Goal: Check status: Check status

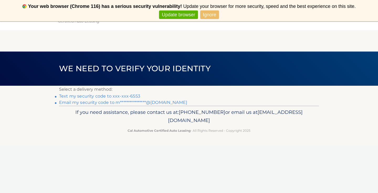
click at [130, 95] on link "Text my security code to xxx-xxx-6553" at bounding box center [99, 96] width 81 height 5
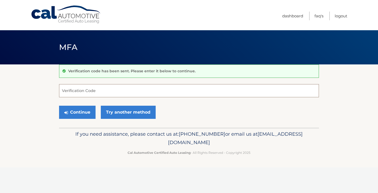
click at [152, 87] on input "Verification Code" at bounding box center [189, 90] width 260 height 13
type input "484665"
click at [90, 115] on button "Continue" at bounding box center [77, 112] width 37 height 13
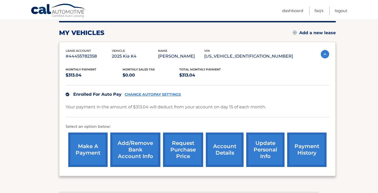
scroll to position [68, 0]
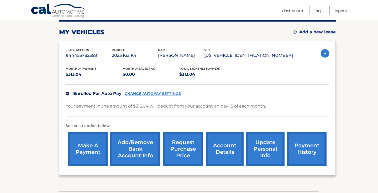
click at [305, 150] on link "payment history" at bounding box center [306, 149] width 39 height 34
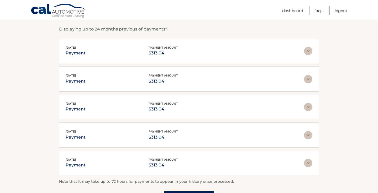
scroll to position [94, 0]
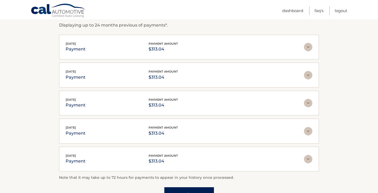
click at [309, 48] on img at bounding box center [308, 47] width 8 height 8
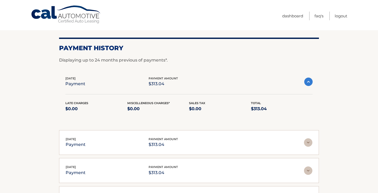
scroll to position [0, 0]
